Goal: Information Seeking & Learning: Learn about a topic

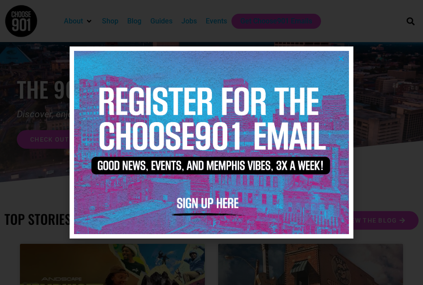
click at [340, 57] on icon "Close" at bounding box center [341, 58] width 7 height 7
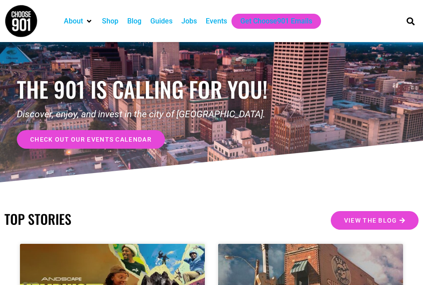
click at [215, 23] on div "Events" at bounding box center [216, 21] width 21 height 11
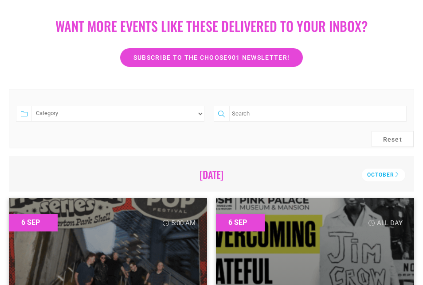
scroll to position [133, 0]
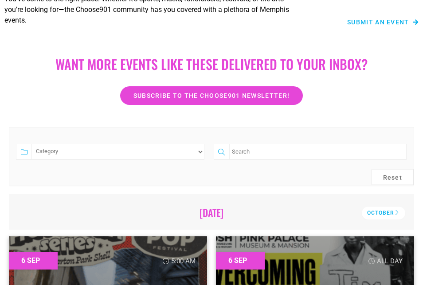
click at [251, 151] on input "search" at bounding box center [317, 152] width 177 height 16
type input "response"
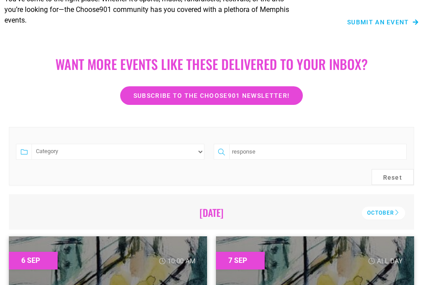
click at [196, 154] on select "Category Alumni Comedy Education Free Music The Arts" at bounding box center [117, 152] width 173 height 16
click at [277, 153] on input "response" at bounding box center [317, 152] width 177 height 16
click at [200, 152] on select "Category Alumni Comedy Education Free Music The Arts" at bounding box center [117, 152] width 173 height 16
select select "1585"
click at [31, 144] on select "Category Alumni Comedy Education Free Music The Arts" at bounding box center [117, 152] width 173 height 16
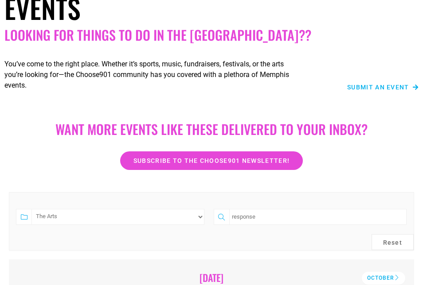
scroll to position [0, 0]
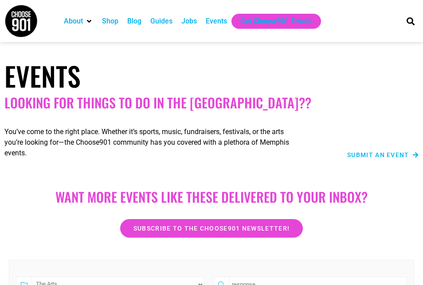
click at [219, 23] on div "Events" at bounding box center [216, 21] width 21 height 11
